Goal: Task Accomplishment & Management: Use online tool/utility

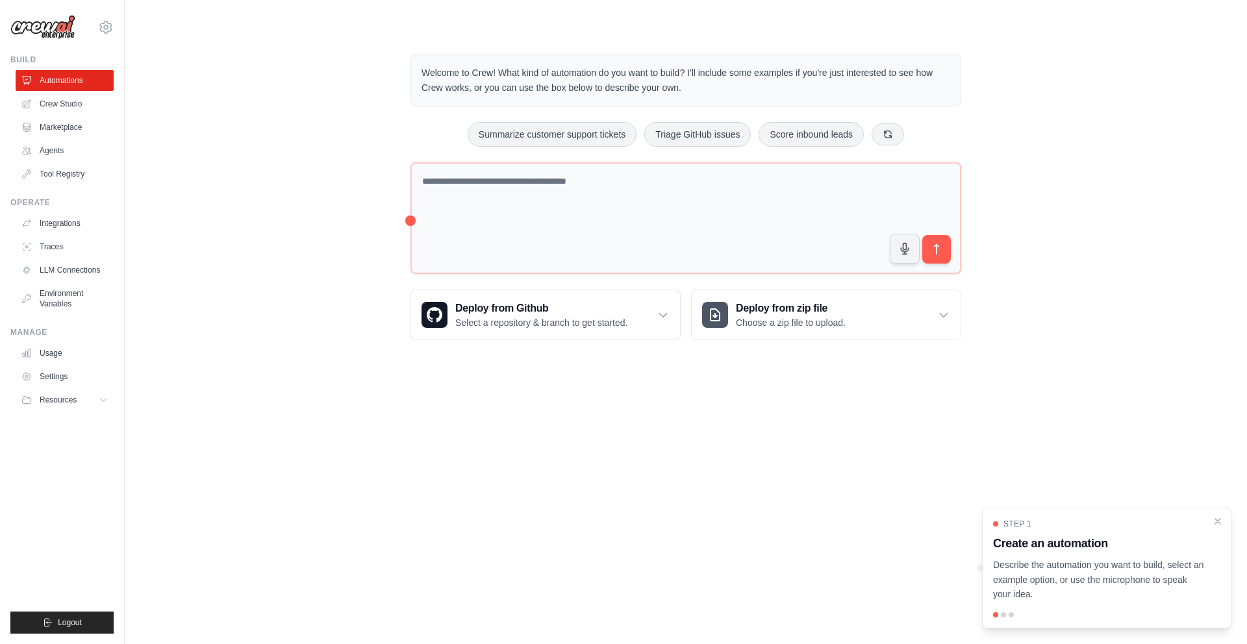
click at [1108, 587] on p "Describe the automation you want to build, select an example option, or use the…" at bounding box center [1099, 580] width 212 height 44
click at [1097, 600] on p "Describe the automation you want to build, select an example option, or use the…" at bounding box center [1099, 580] width 212 height 44
click at [867, 542] on body "[EMAIL_ADDRESS][DOMAIN_NAME] Settings Build Automations Crew Studio" at bounding box center [623, 322] width 1247 height 644
click at [1004, 618] on div "Step 1 Create an automation Describe the automation you want to build, select a…" at bounding box center [1106, 568] width 249 height 121
click at [1011, 617] on div at bounding box center [1011, 615] width 5 height 5
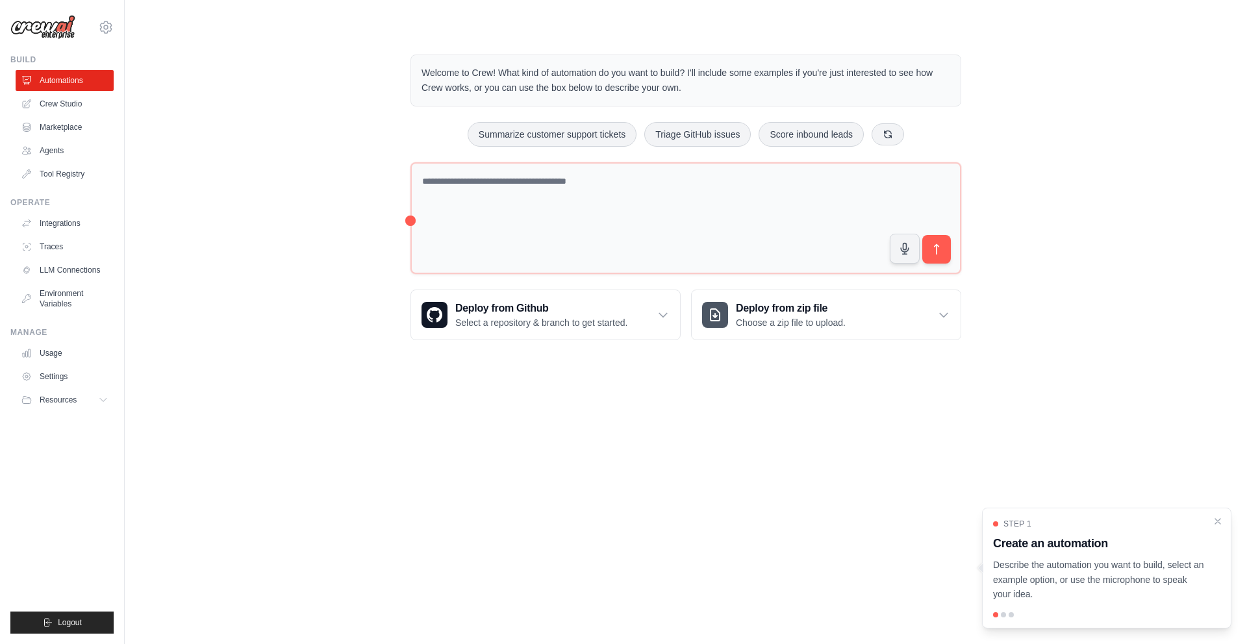
click at [1000, 616] on div at bounding box center [1106, 615] width 227 height 5
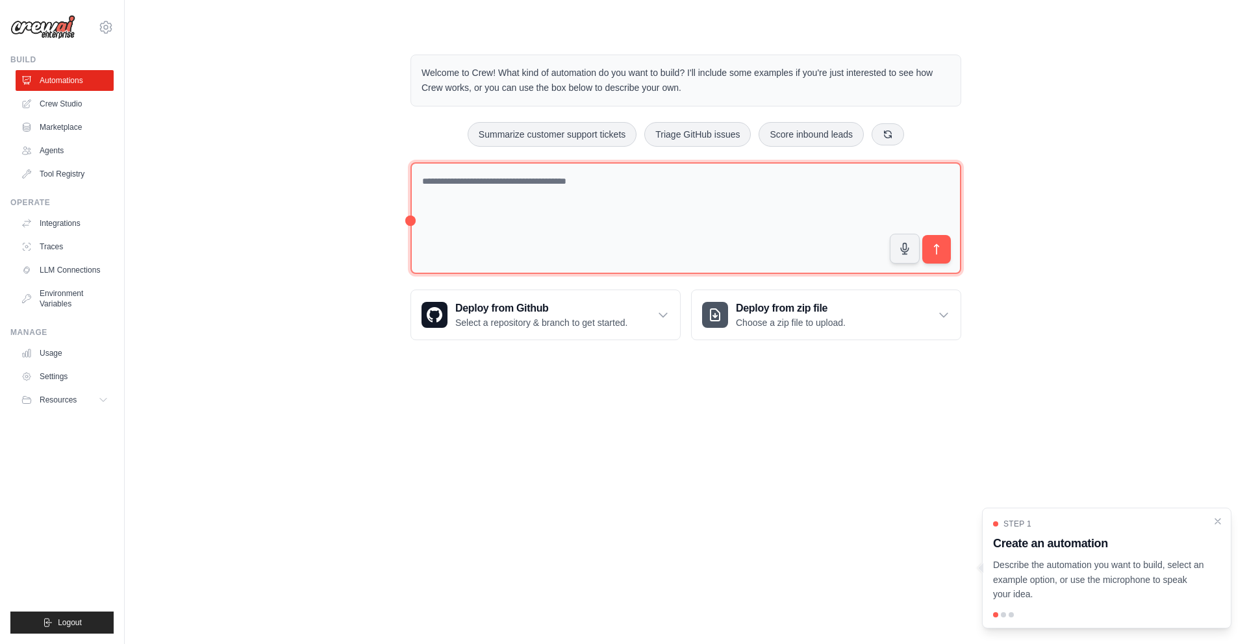
click at [594, 225] on textarea at bounding box center [686, 218] width 551 height 112
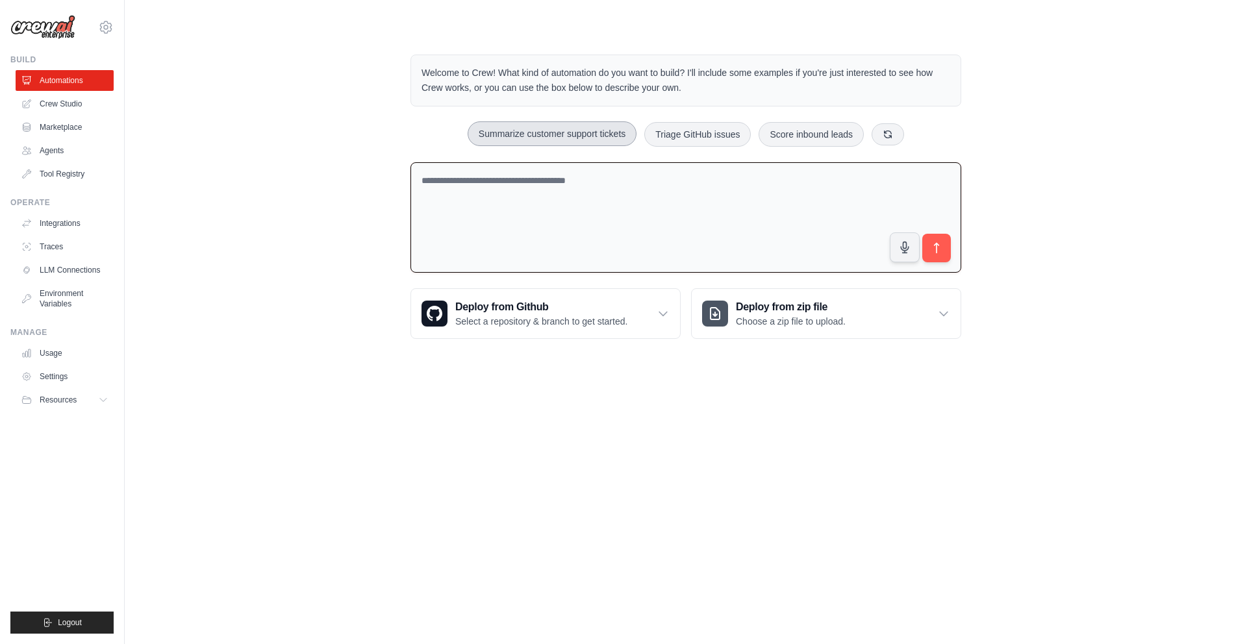
click at [590, 130] on button "Summarize customer support tickets" at bounding box center [552, 133] width 169 height 25
type textarea "**********"
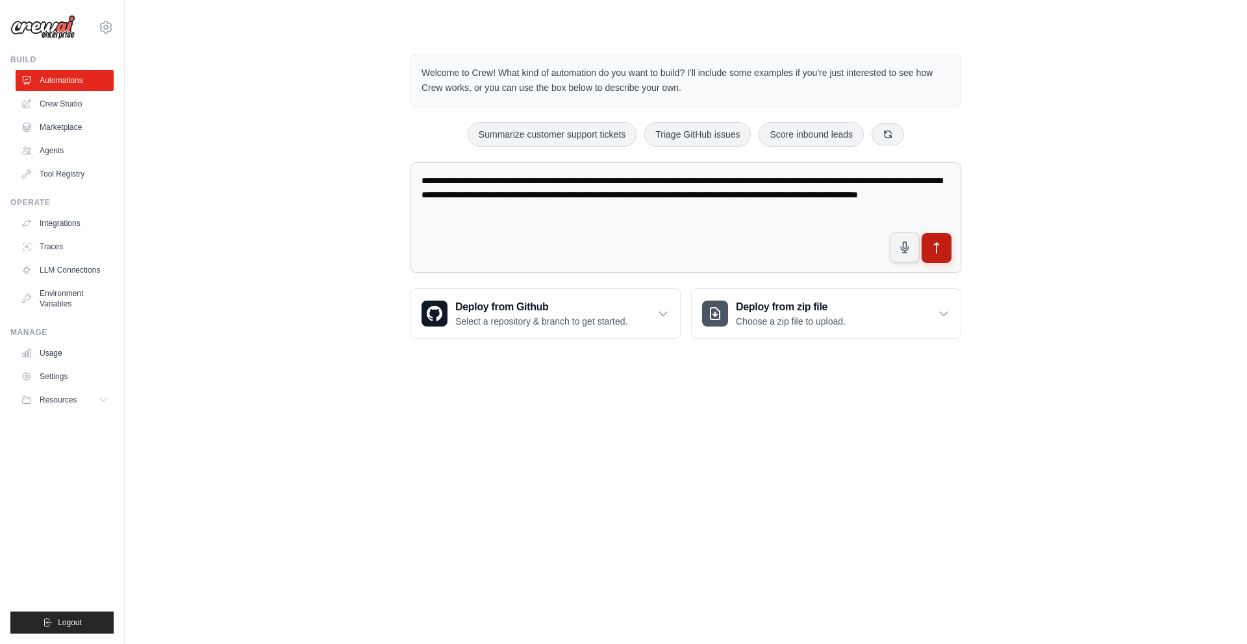
click at [944, 252] on button "submit" at bounding box center [937, 248] width 30 height 30
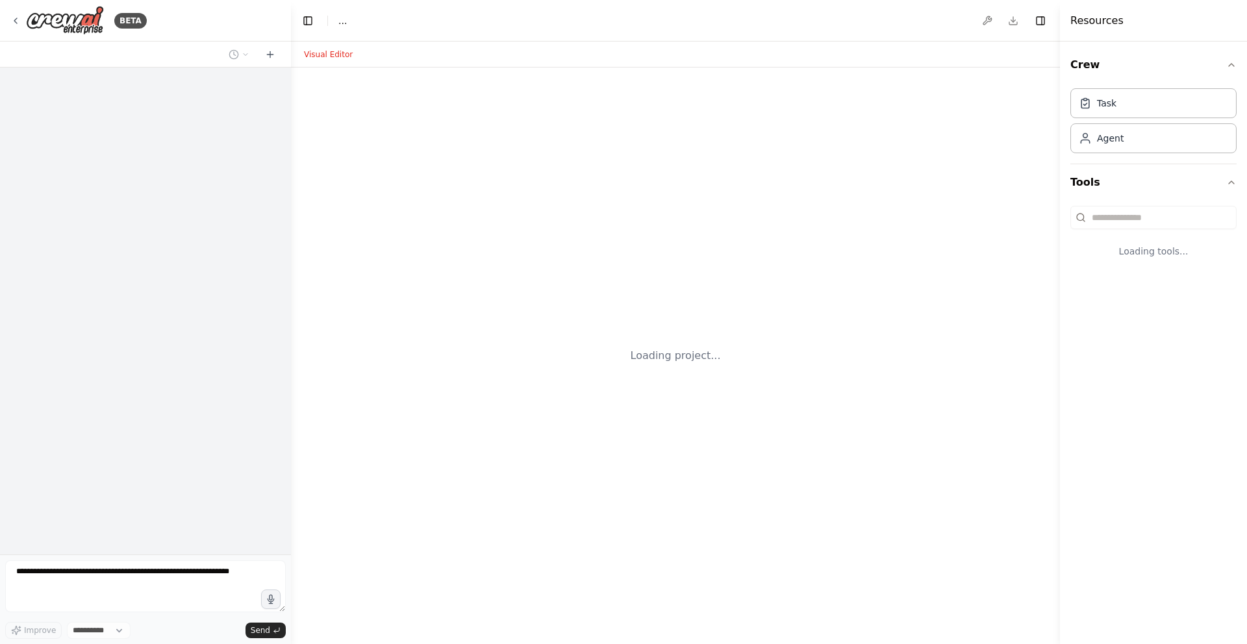
select select "****"
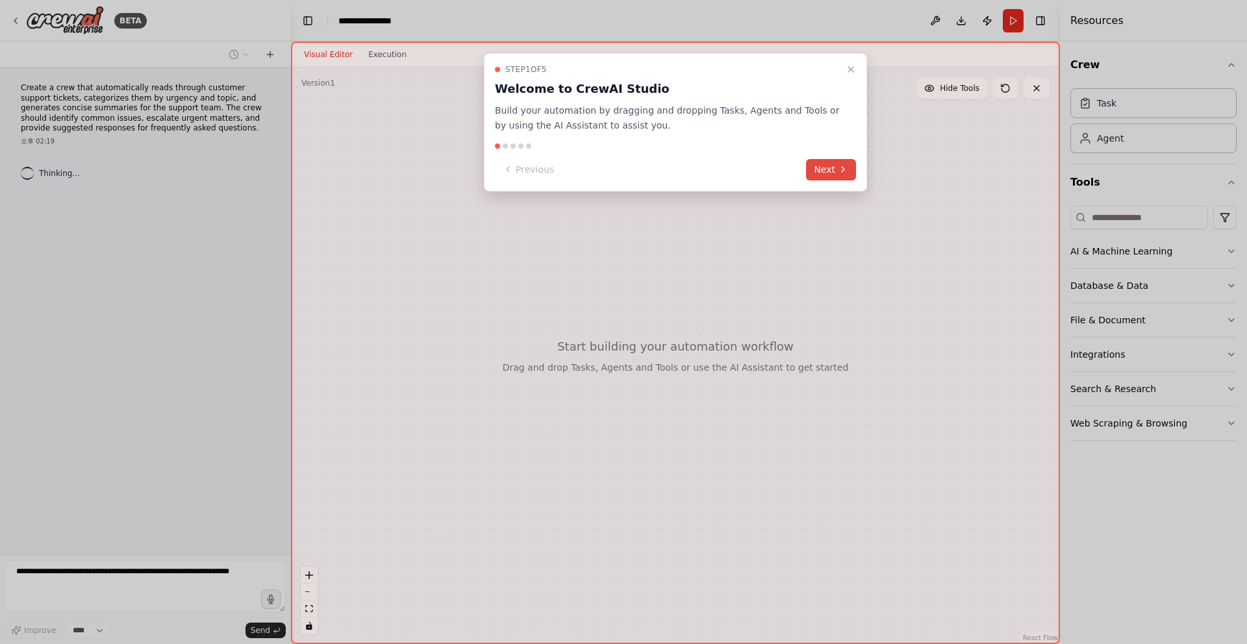
click at [837, 164] on button "Next" at bounding box center [831, 169] width 50 height 21
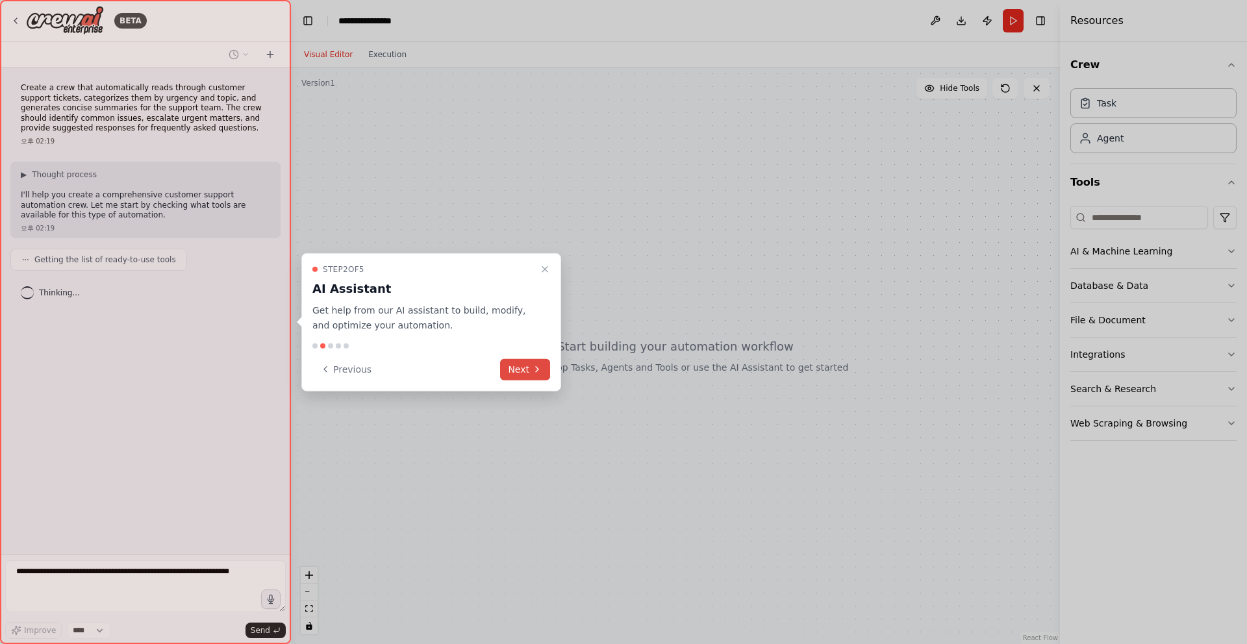
click at [532, 375] on button "Next" at bounding box center [525, 369] width 50 height 21
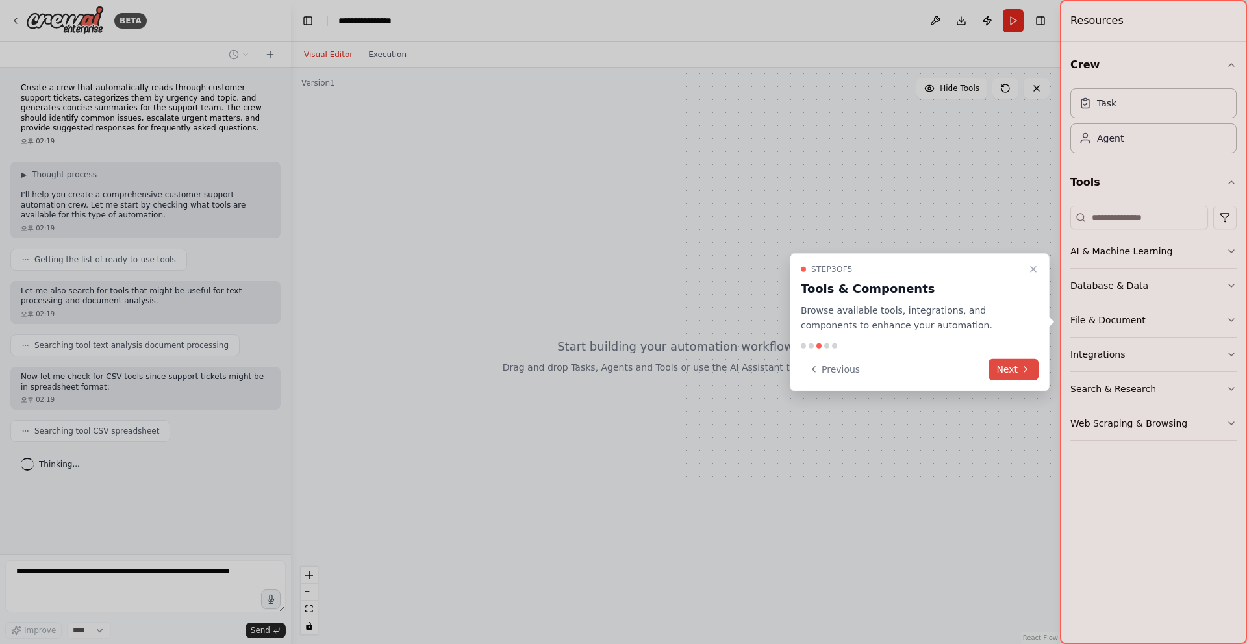
click at [1016, 366] on button "Next" at bounding box center [1014, 369] width 50 height 21
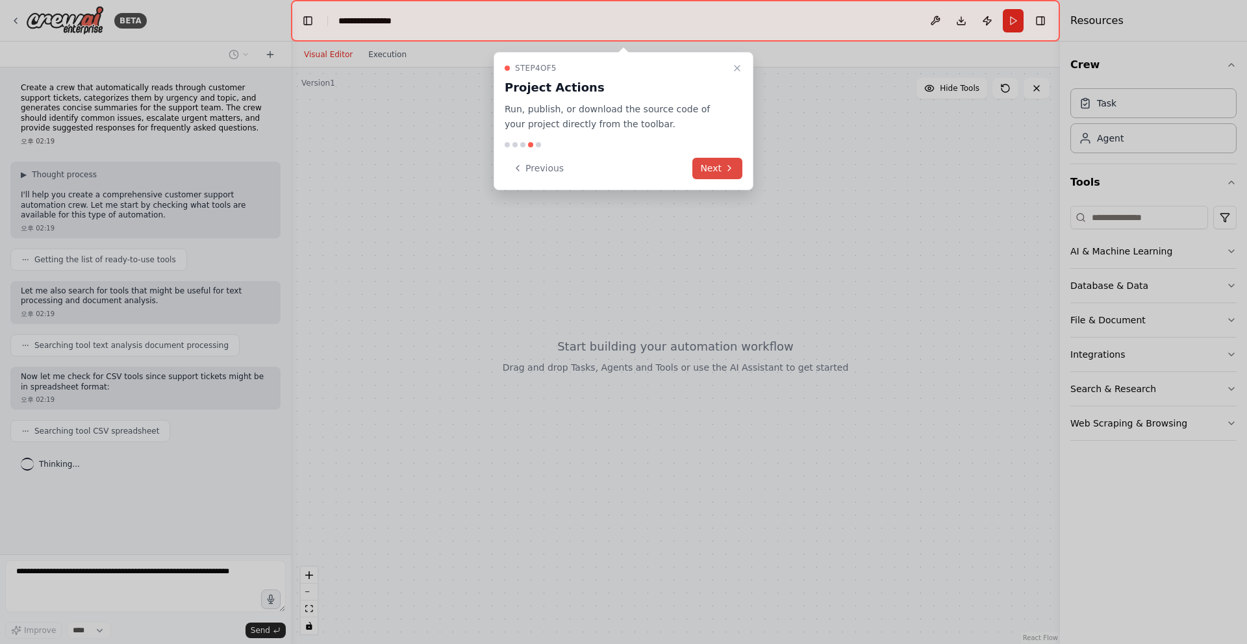
click at [724, 172] on icon at bounding box center [729, 168] width 10 height 10
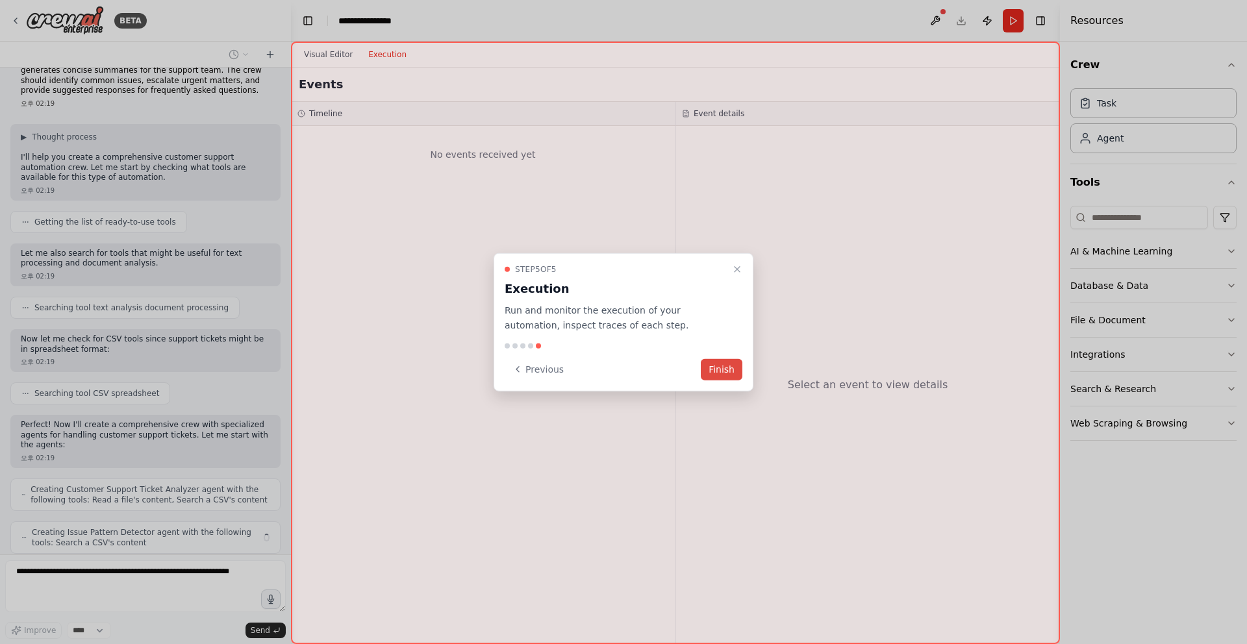
scroll to position [81, 0]
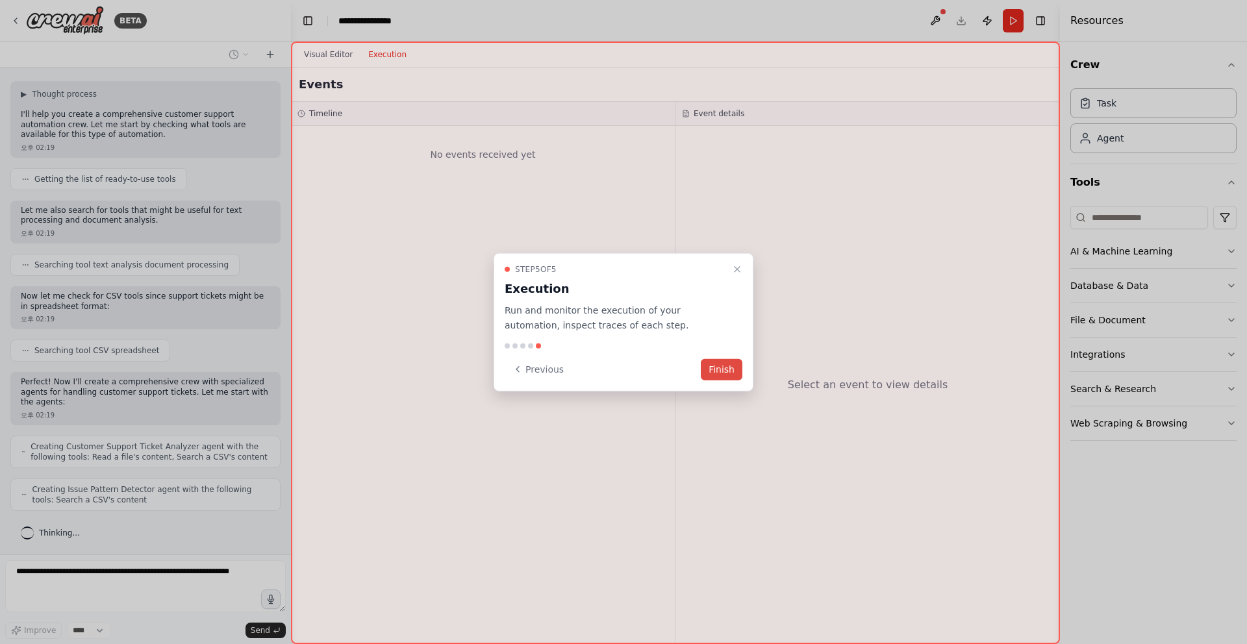
click at [711, 375] on button "Finish" at bounding box center [722, 369] width 42 height 21
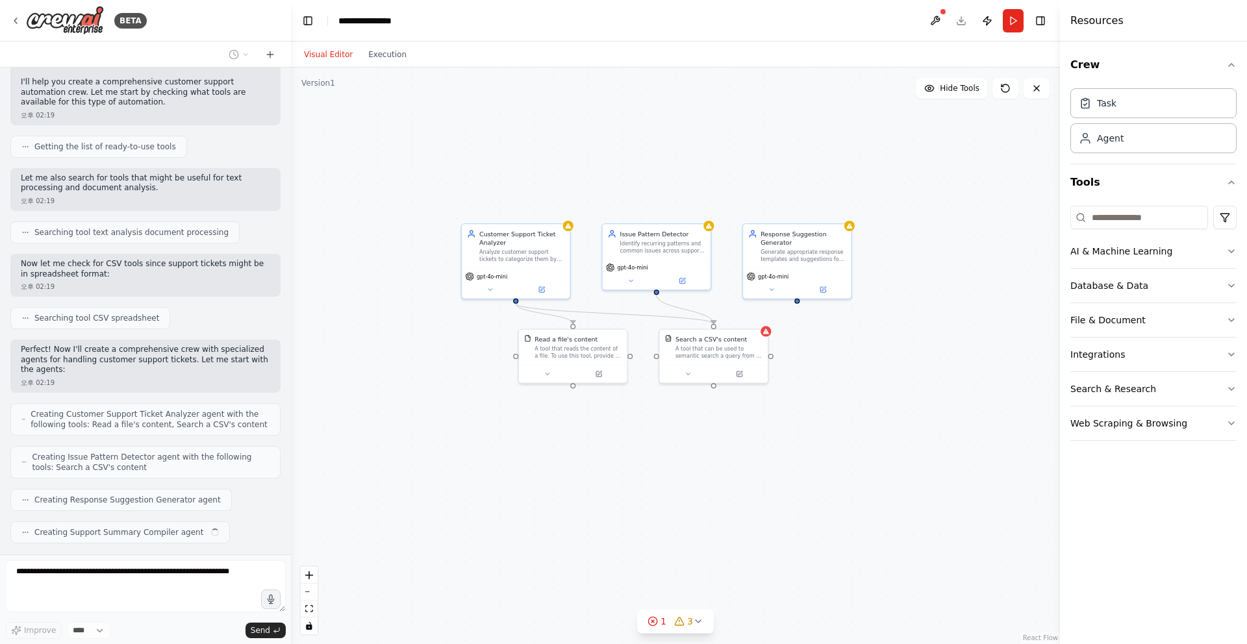
scroll to position [146, 0]
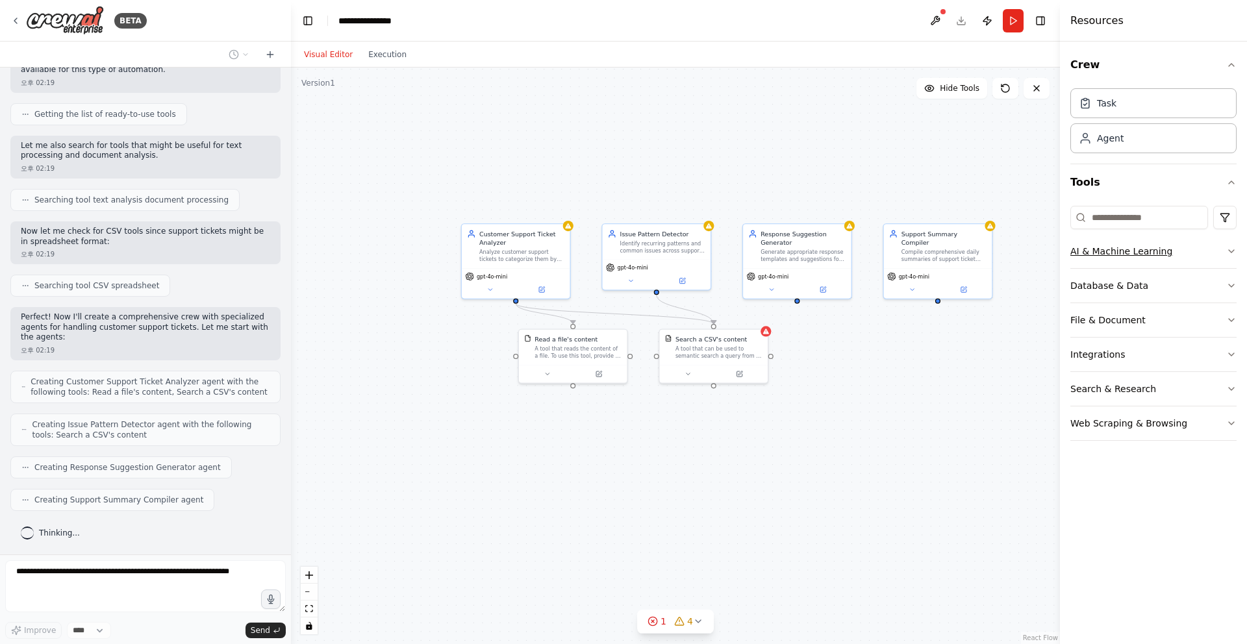
click at [1234, 247] on icon "button" at bounding box center [1231, 251] width 10 height 10
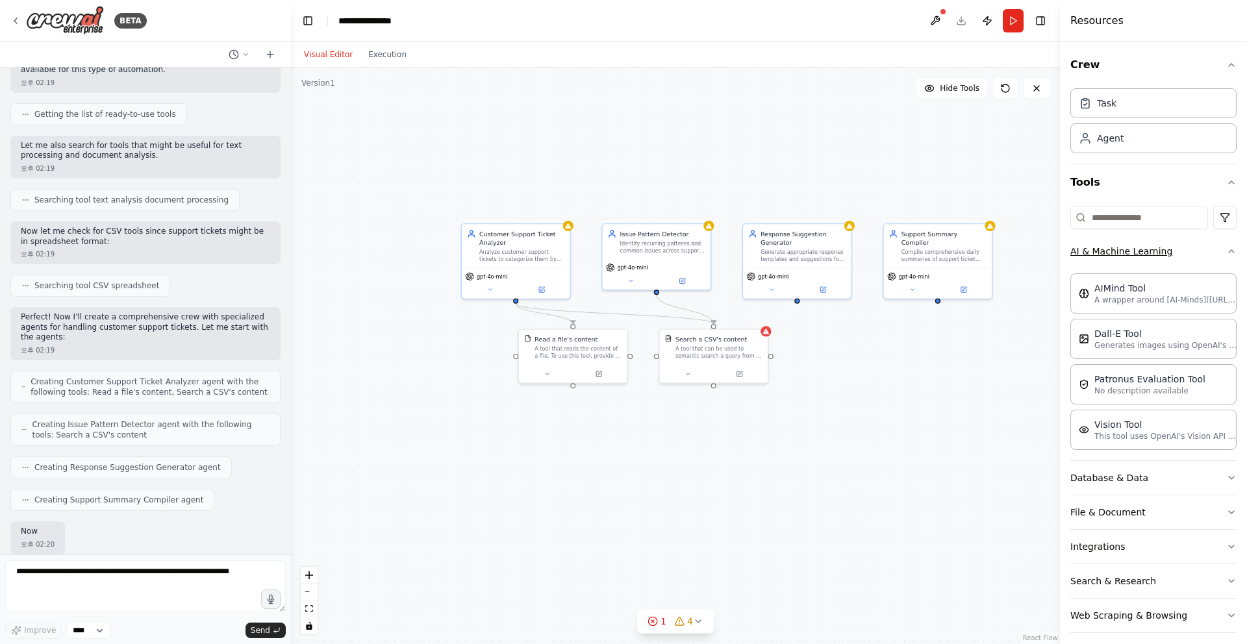
scroll to position [221, 0]
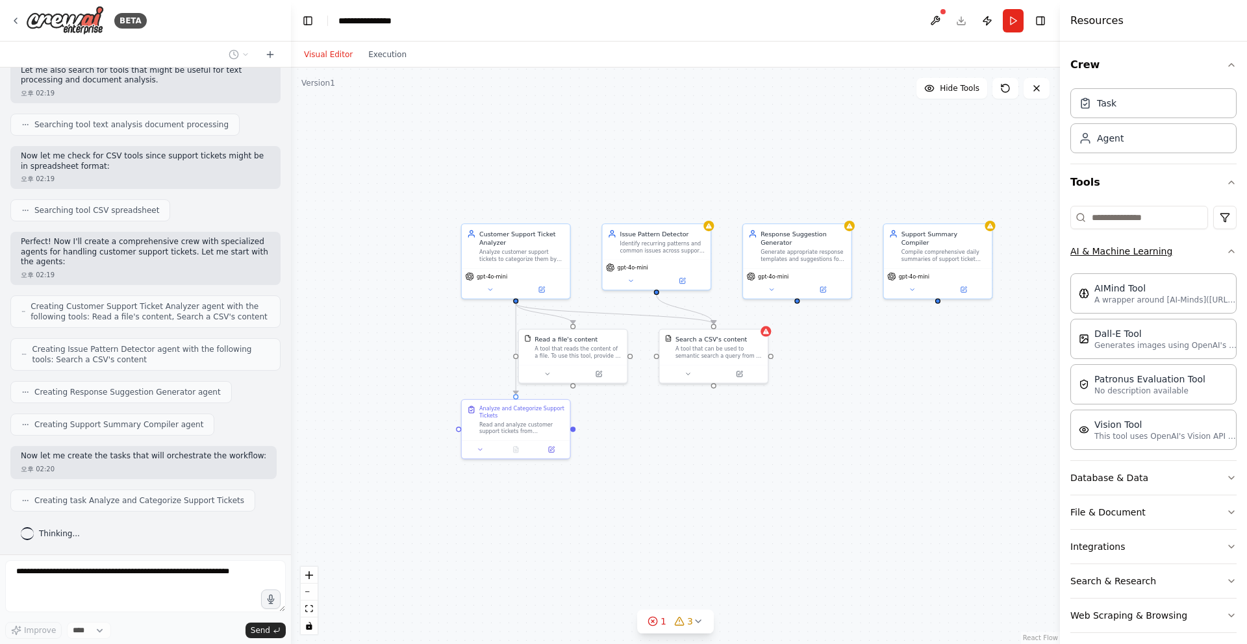
click at [1234, 247] on icon "button" at bounding box center [1231, 251] width 10 height 10
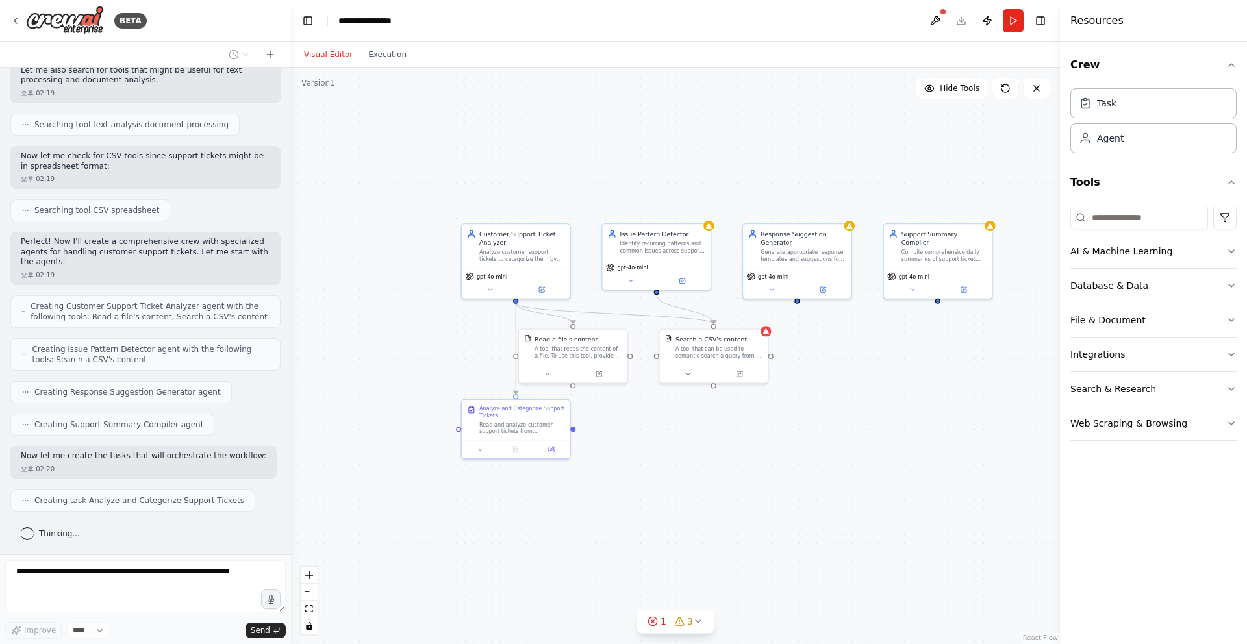
click at [1229, 279] on button "Database & Data" at bounding box center [1154, 286] width 166 height 34
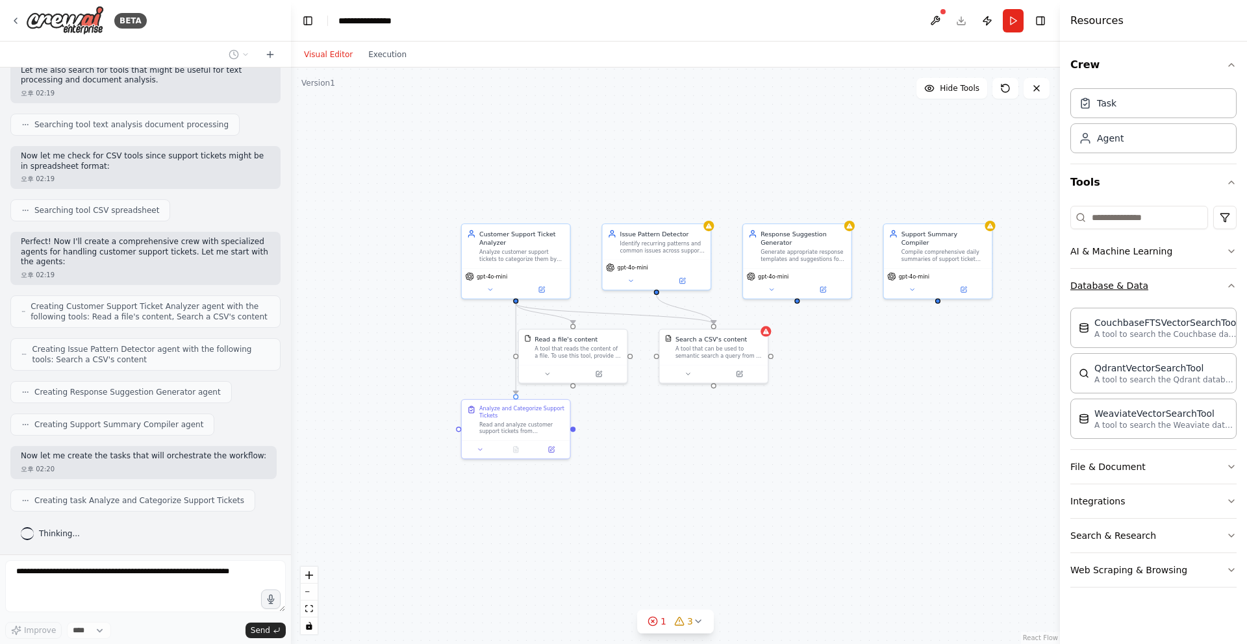
click at [1229, 279] on button "Database & Data" at bounding box center [1154, 286] width 166 height 34
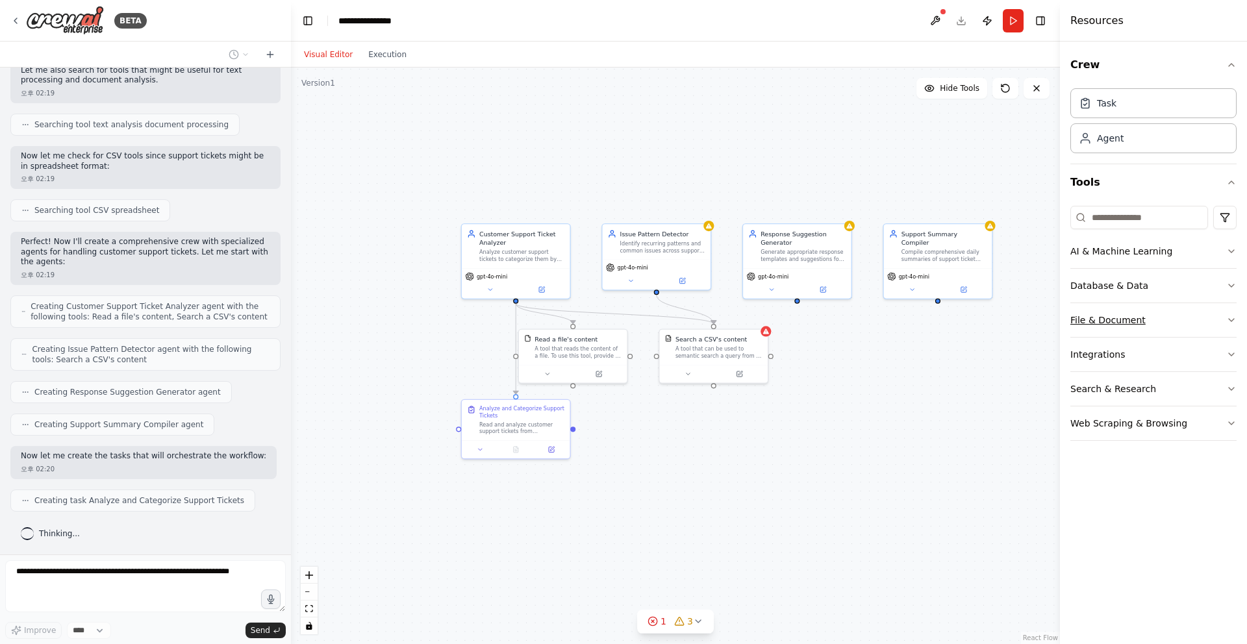
click at [1234, 332] on button "File & Document" at bounding box center [1154, 320] width 166 height 34
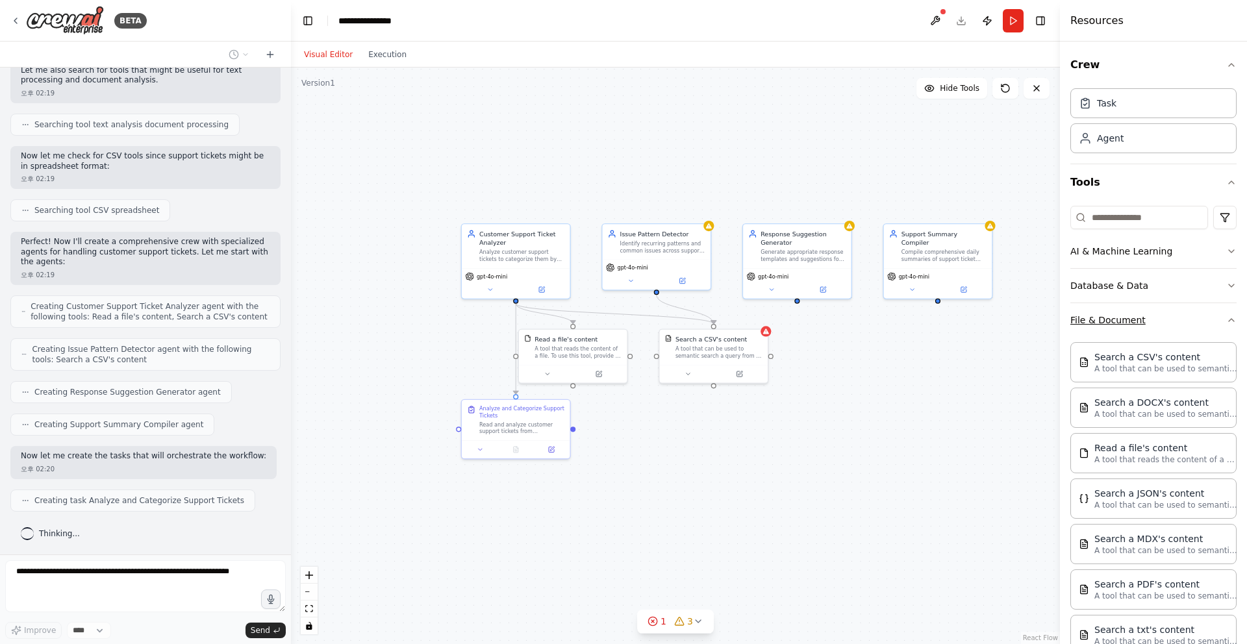
click at [1234, 332] on button "File & Document" at bounding box center [1154, 320] width 166 height 34
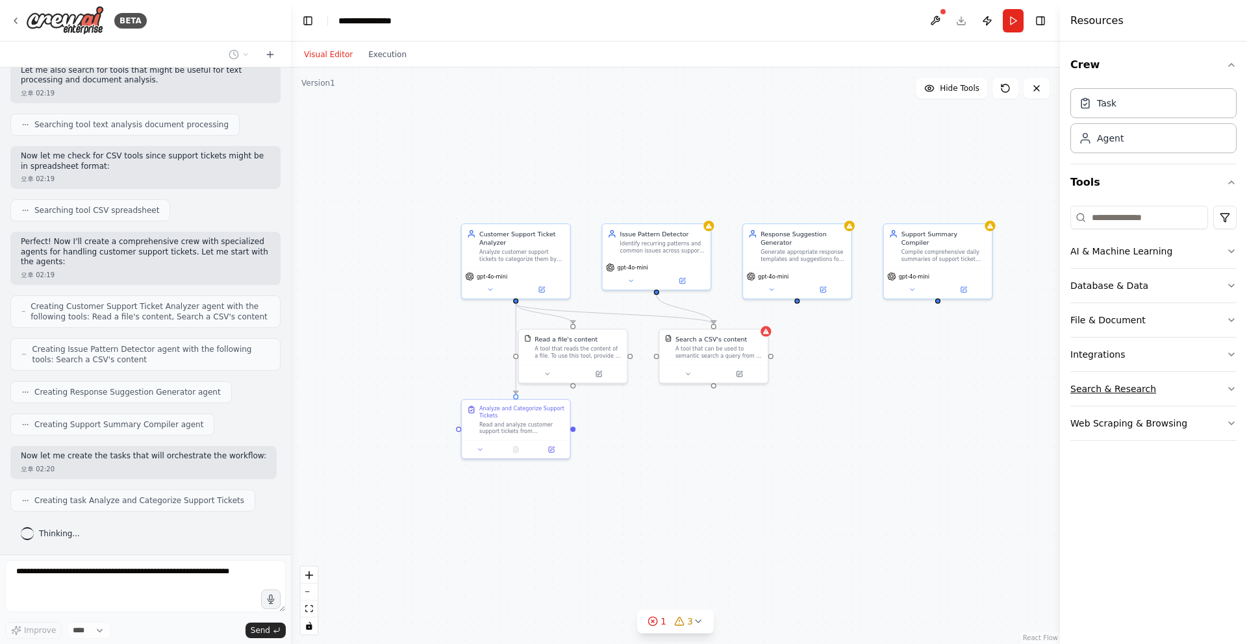
scroll to position [253, 0]
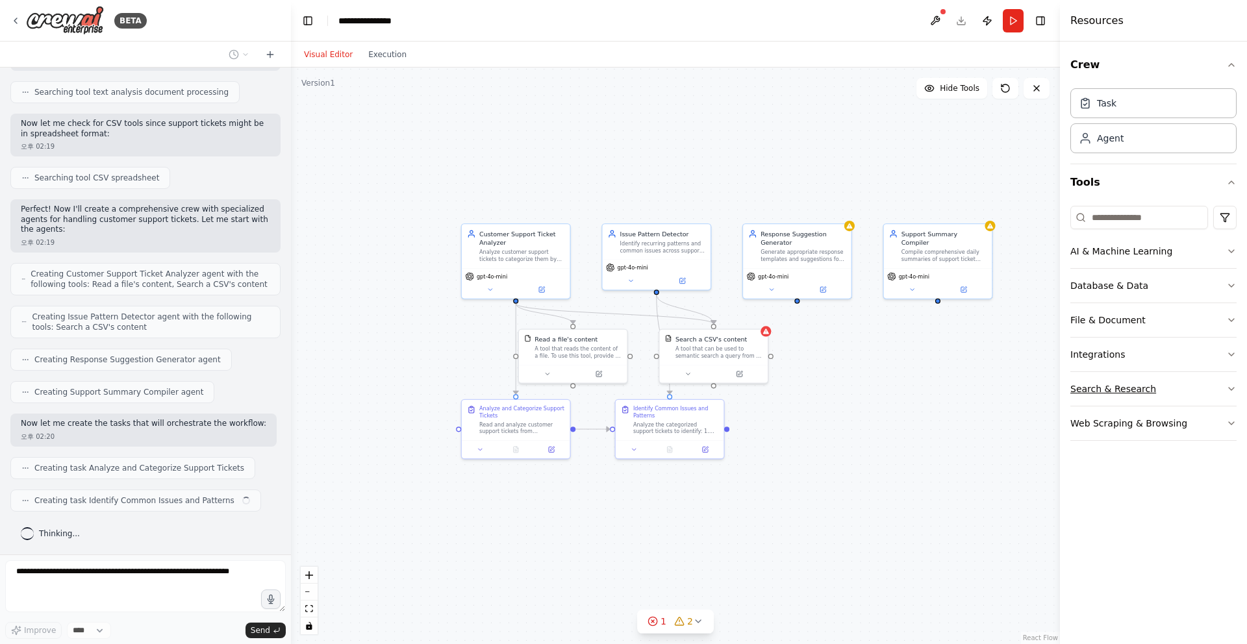
click at [1227, 390] on icon "button" at bounding box center [1231, 389] width 10 height 10
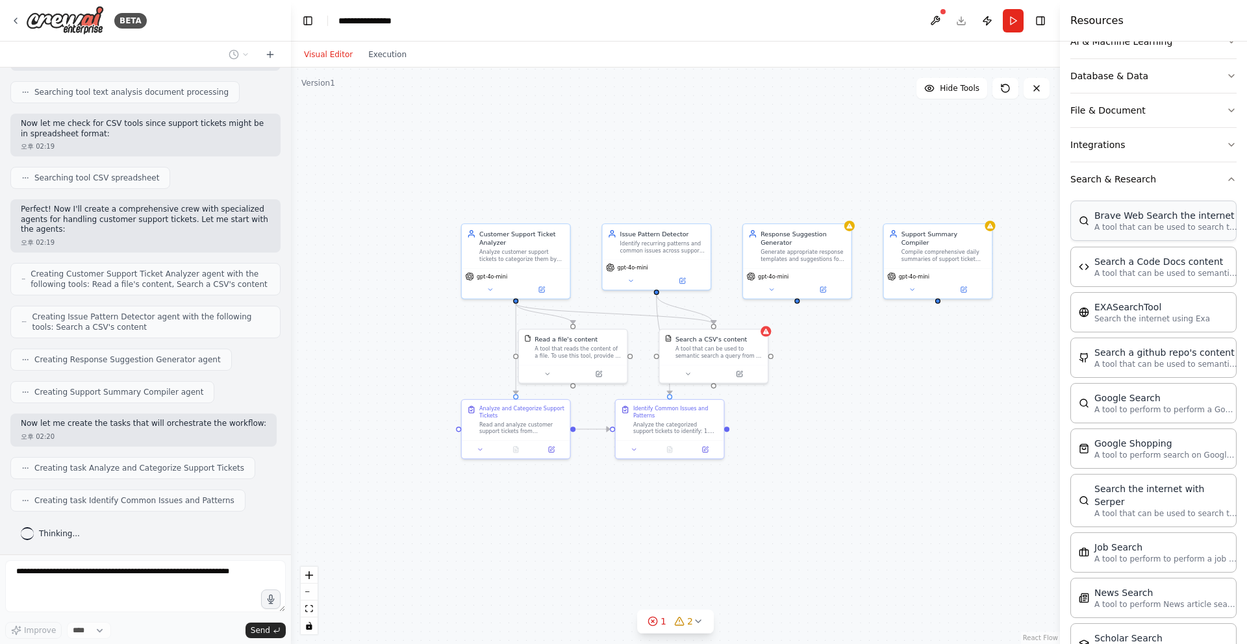
scroll to position [0, 0]
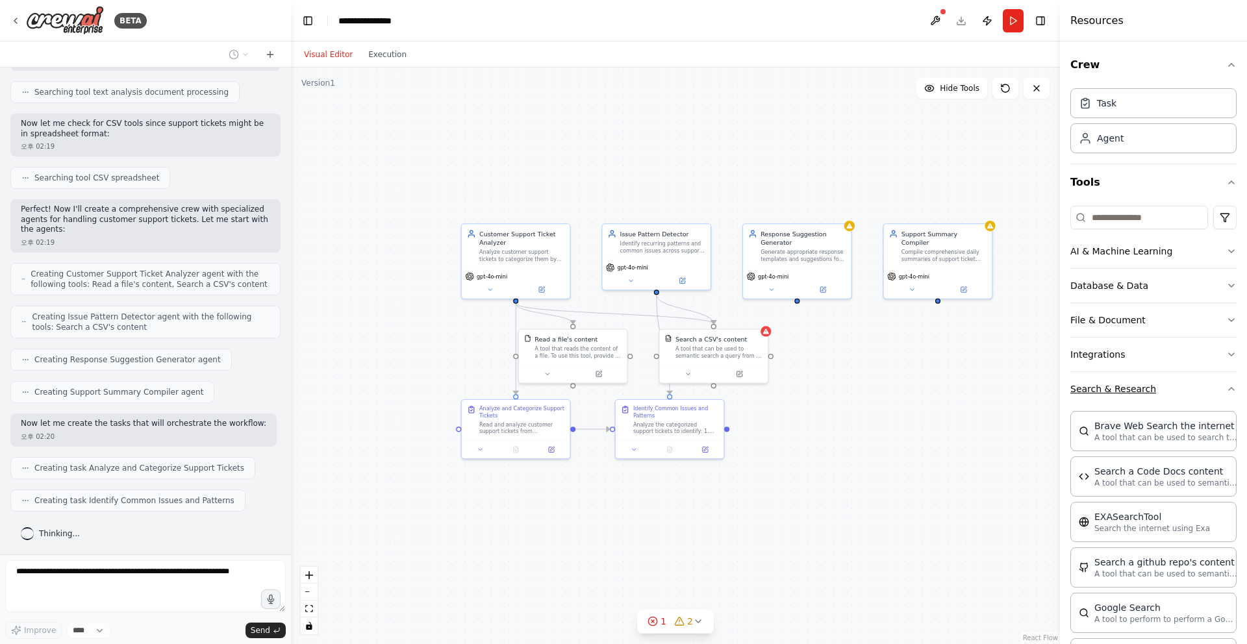
click at [1236, 389] on icon "button" at bounding box center [1231, 389] width 10 height 10
